Goal: Information Seeking & Learning: Understand process/instructions

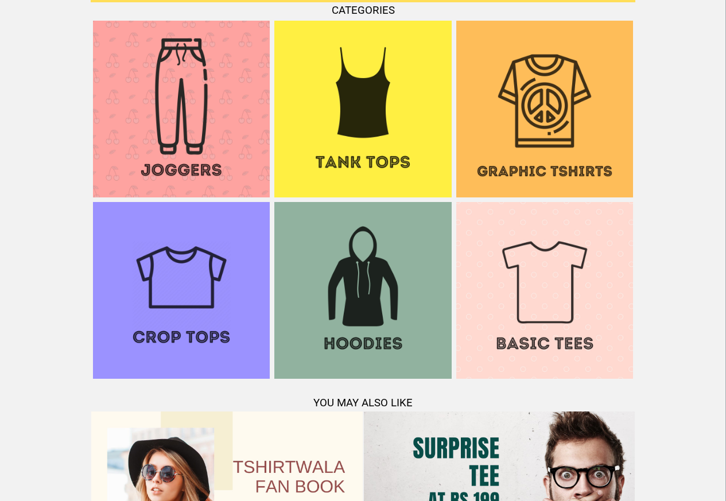
scroll to position [1107, 0]
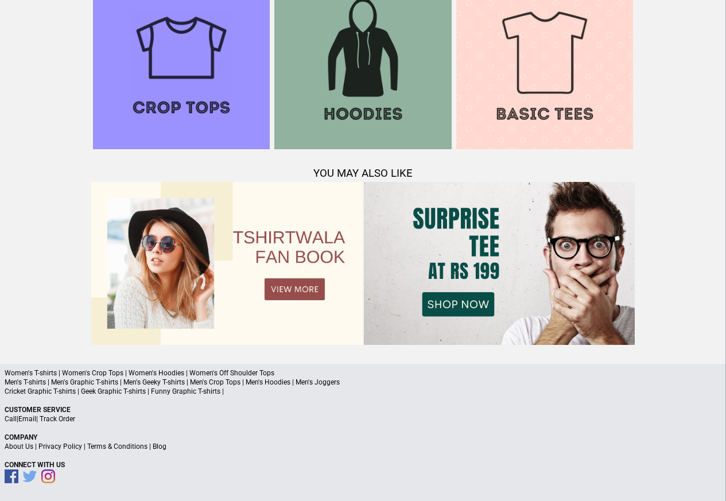
click at [115, 445] on link "Terms & Conditions" at bounding box center [117, 446] width 60 height 8
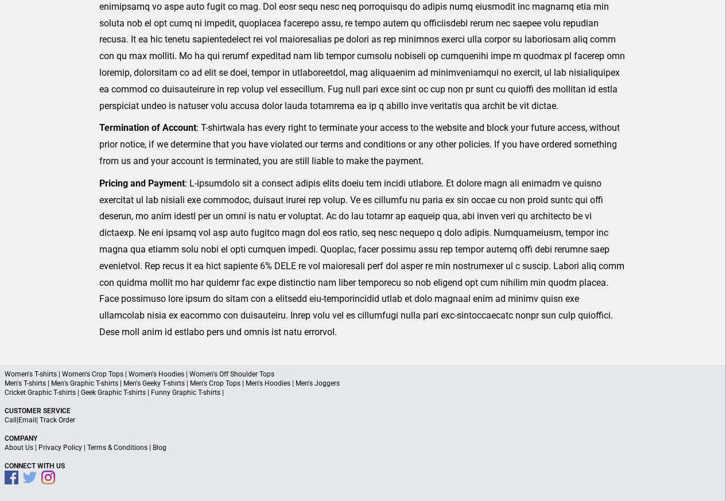
scroll to position [282, 0]
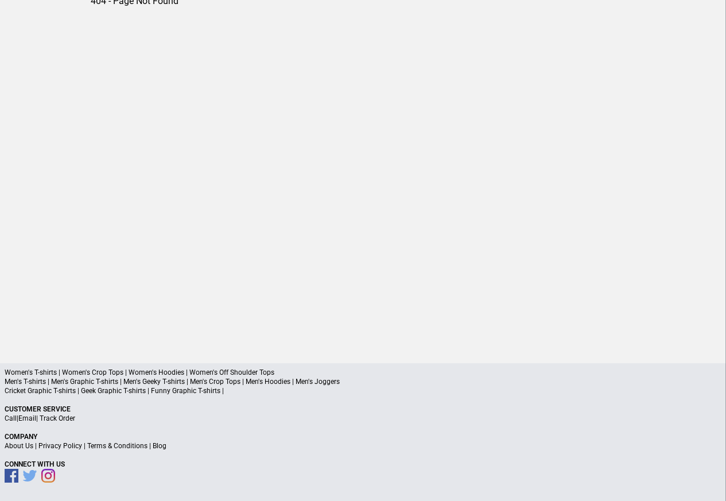
scroll to position [53, 0]
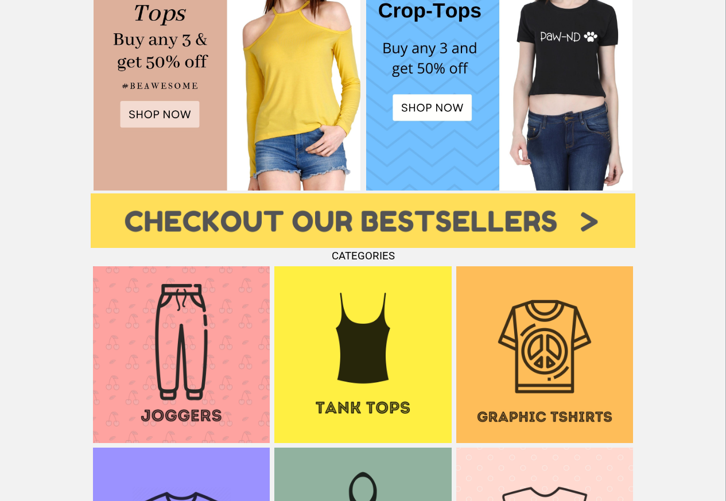
scroll to position [625, 0]
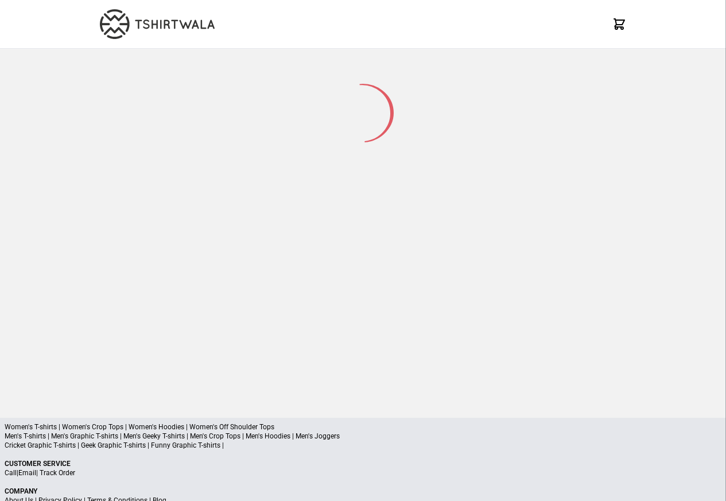
scroll to position [55, 0]
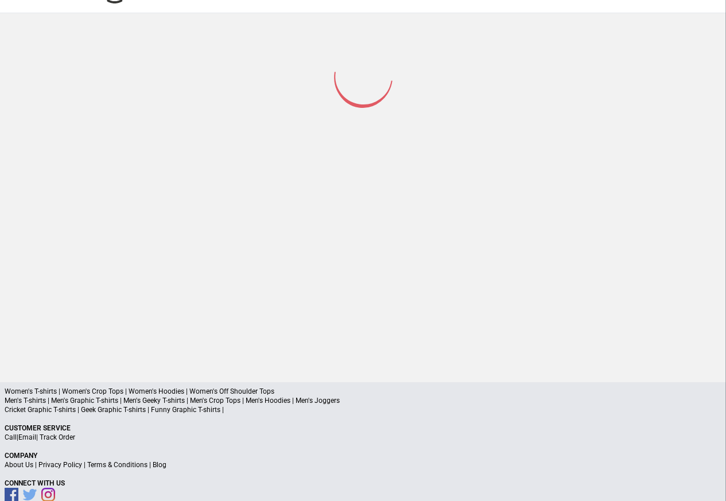
scroll to position [55, 0]
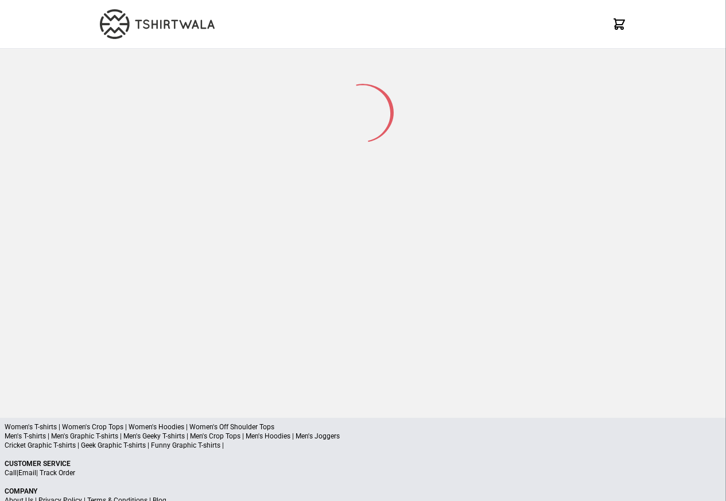
scroll to position [55, 0]
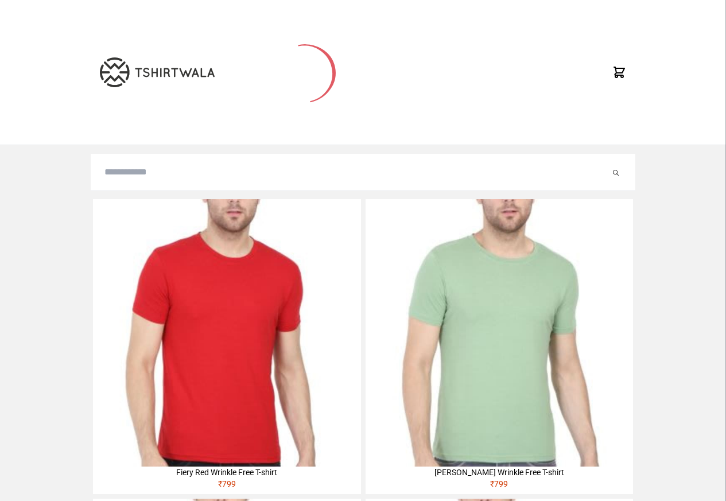
click at [126, 176] on input "search" at bounding box center [357, 172] width 506 height 14
paste input "**********"
type input "**********"
click at [598, 165] on button "submit" at bounding box center [603, 172] width 11 height 14
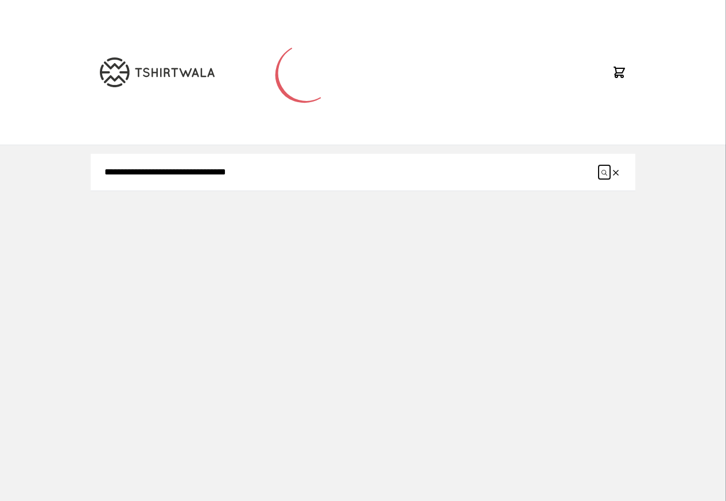
click at [606, 173] on icon "submit" at bounding box center [604, 173] width 6 height 6
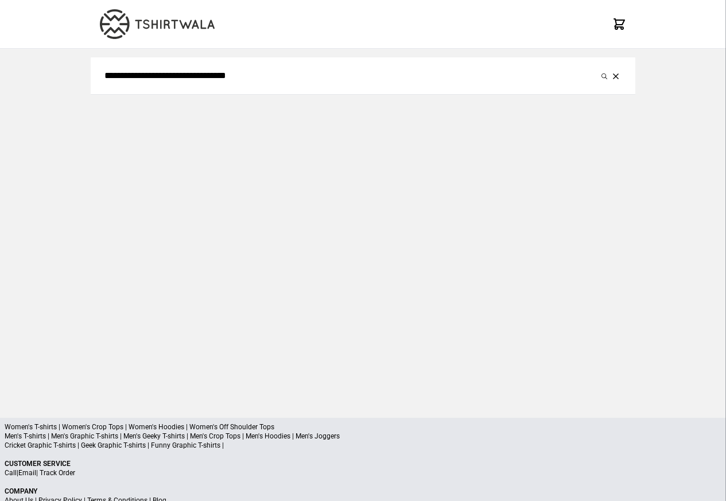
click at [605, 175] on div "**********" at bounding box center [363, 224] width 545 height 351
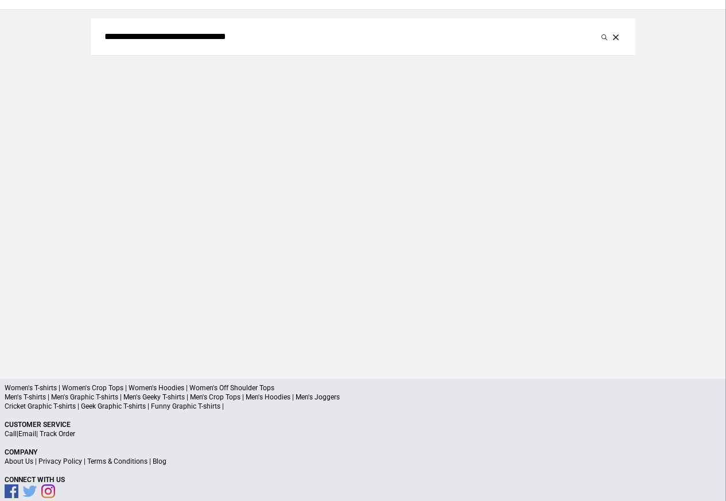
scroll to position [55, 0]
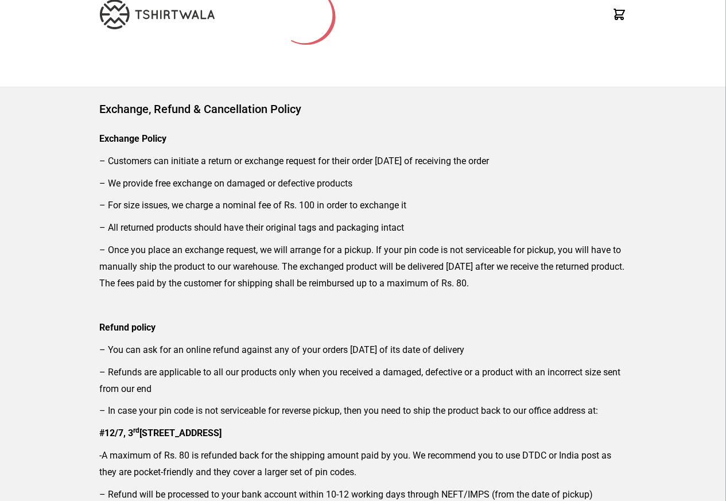
scroll to position [138, 0]
